Goal: Task Accomplishment & Management: Manage account settings

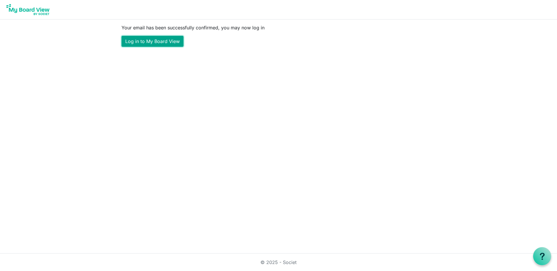
click at [155, 43] on link "Log in to My Board View" at bounding box center [152, 41] width 62 height 11
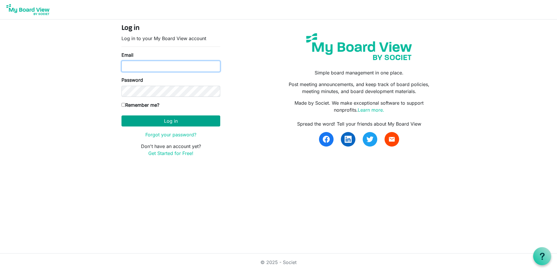
type input "sandra@m2w2.com"
click at [172, 123] on button "Log in" at bounding box center [170, 121] width 99 height 11
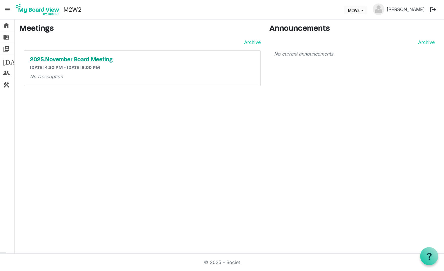
click at [57, 58] on h5 "2025.November Board Meeting" at bounding box center [142, 59] width 225 height 7
